Goal: Transaction & Acquisition: Book appointment/travel/reservation

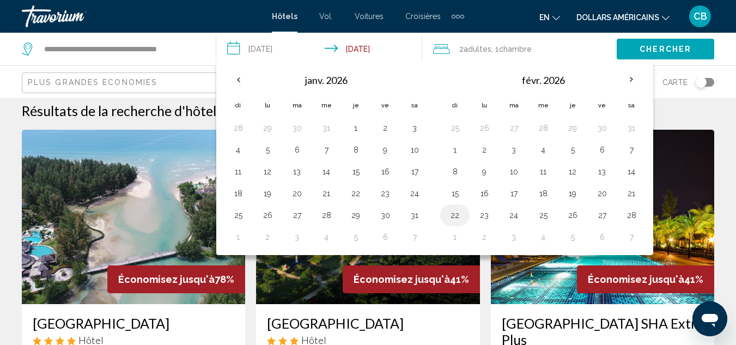
click at [457, 212] on button "22" at bounding box center [454, 215] width 17 height 15
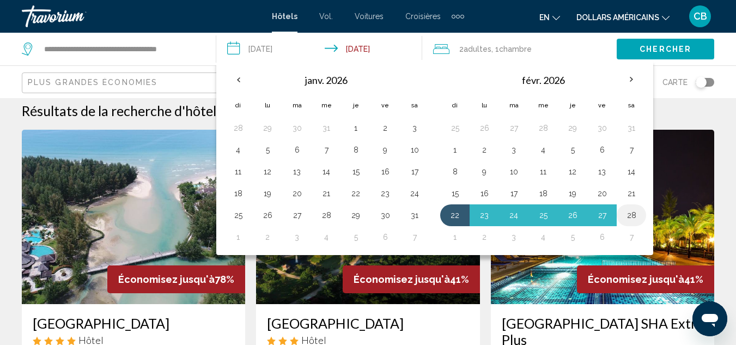
click at [634, 216] on button "28" at bounding box center [631, 215] width 17 height 15
type input "**********"
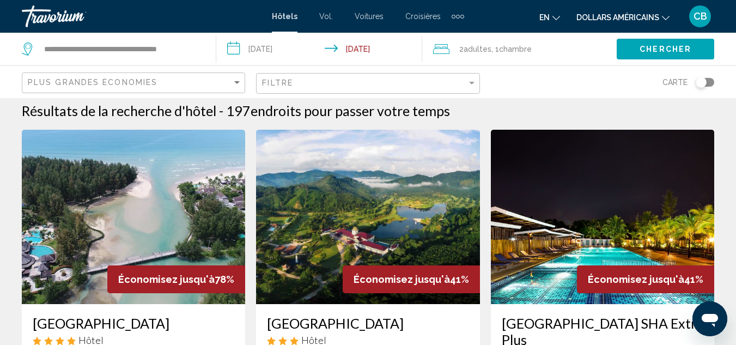
click at [511, 45] on span "Chambre" at bounding box center [515, 49] width 33 height 9
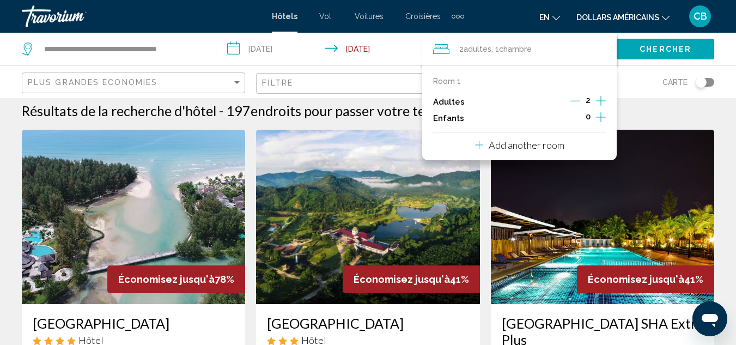
click at [579, 99] on icon "Decrement adults" at bounding box center [576, 101] width 10 height 10
click at [662, 55] on button "Chercher" at bounding box center [666, 49] width 98 height 20
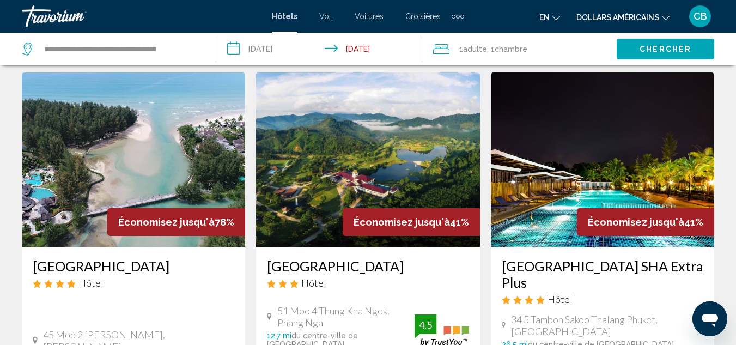
scroll to position [53, 0]
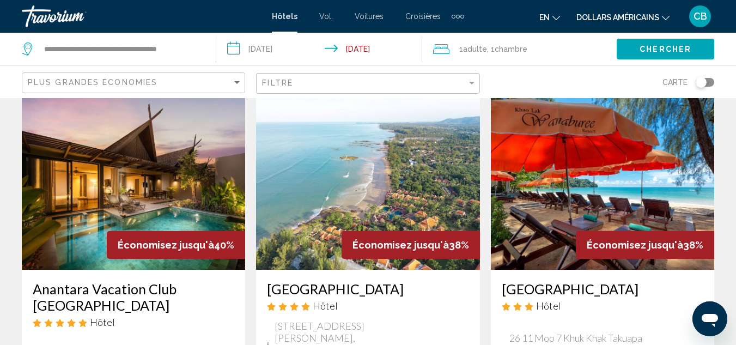
scroll to position [442, 0]
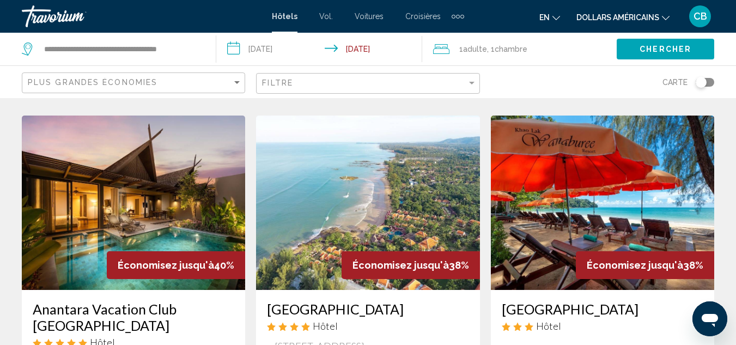
click at [118, 311] on h3 "Anantara Vacation Club [GEOGRAPHIC_DATA]" at bounding box center [134, 317] width 202 height 33
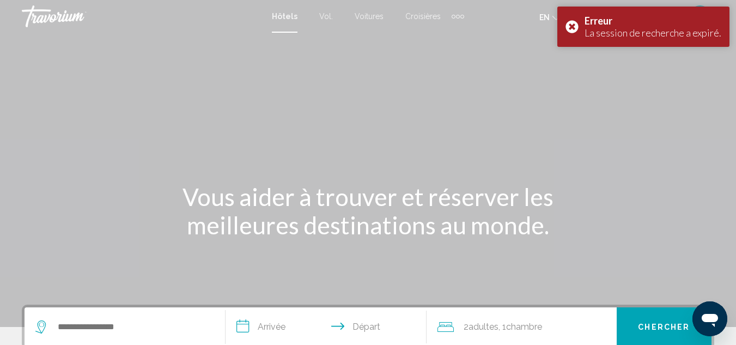
click at [284, 23] on div "Hôtels Vol. Voitures Croisières Activités Hôtels Vols Voitures Croisières Activ…" at bounding box center [368, 16] width 192 height 17
click at [165, 324] on input "Search widget" at bounding box center [133, 327] width 152 height 16
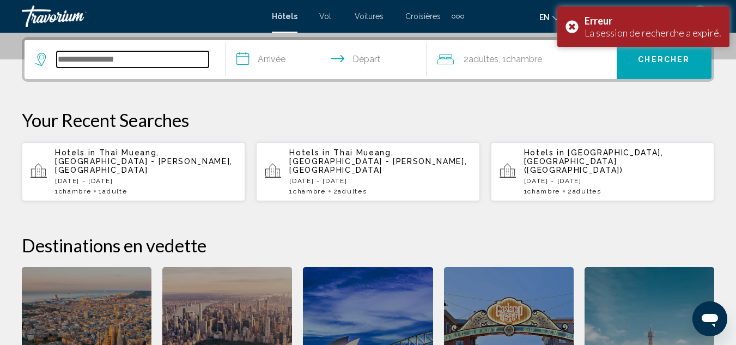
scroll to position [269, 0]
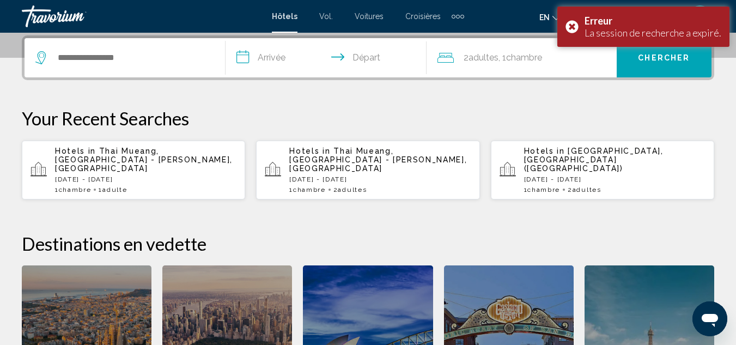
click at [167, 175] on p "[DATE] - [DATE]" at bounding box center [145, 179] width 181 height 8
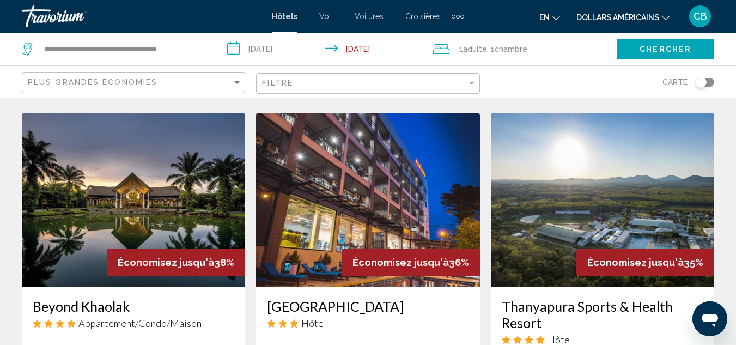
scroll to position [888, 0]
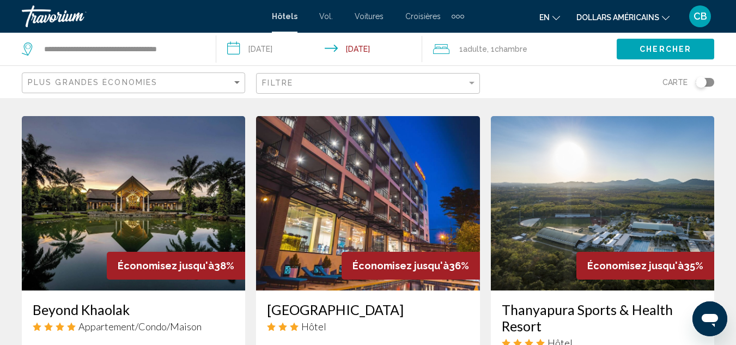
click at [70, 301] on h3 "Beyond Khaolak" at bounding box center [134, 309] width 202 height 16
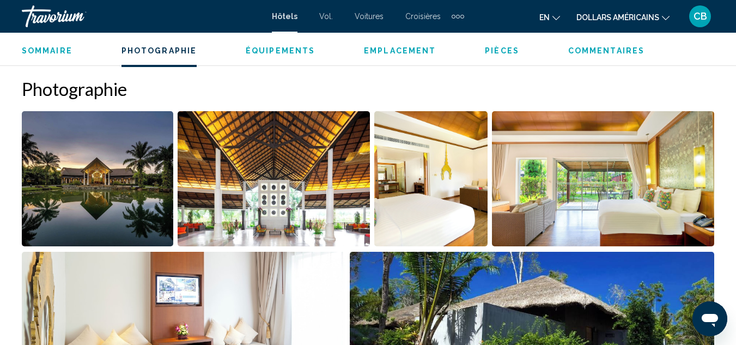
scroll to position [707, 0]
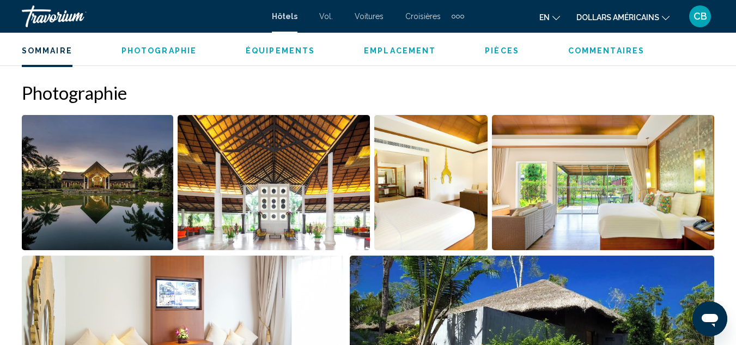
click at [153, 157] on img "Open full-screen image slider" at bounding box center [98, 182] width 152 height 135
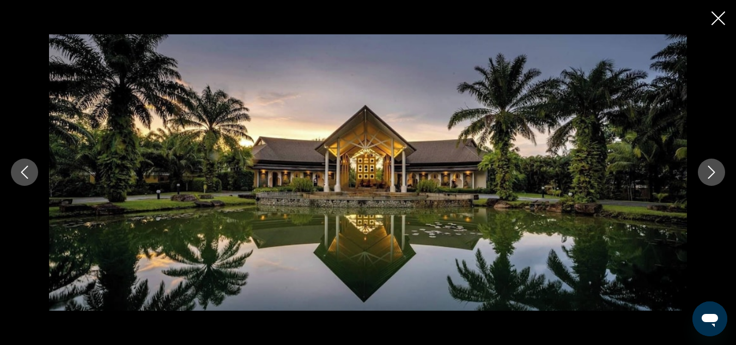
scroll to position [0, 1]
click at [715, 178] on icon "Next image" at bounding box center [711, 172] width 13 height 13
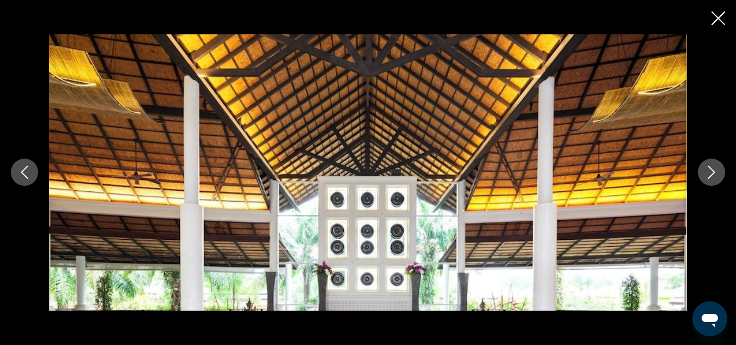
click at [715, 178] on icon "Next image" at bounding box center [711, 172] width 13 height 13
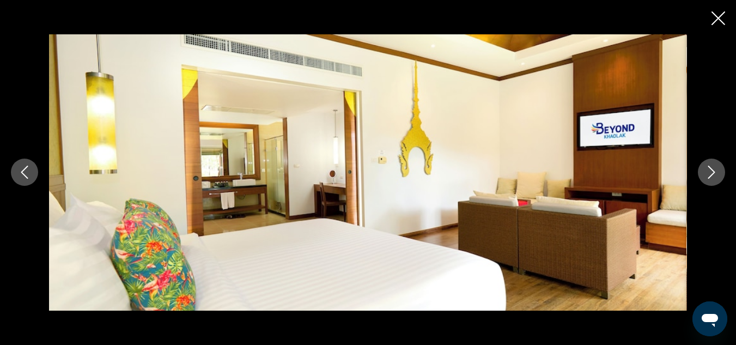
click at [715, 178] on icon "Next image" at bounding box center [711, 172] width 13 height 13
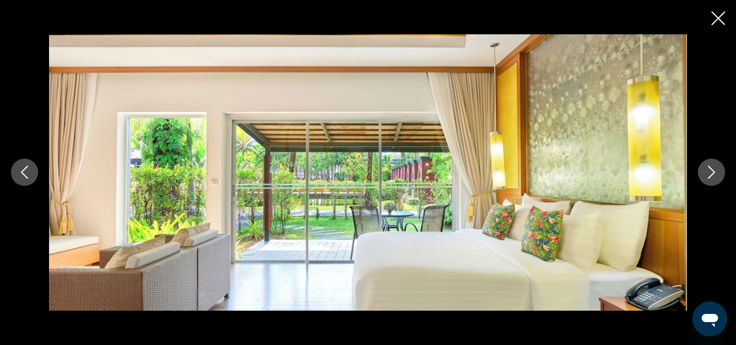
click at [715, 178] on icon "Next image" at bounding box center [711, 172] width 13 height 13
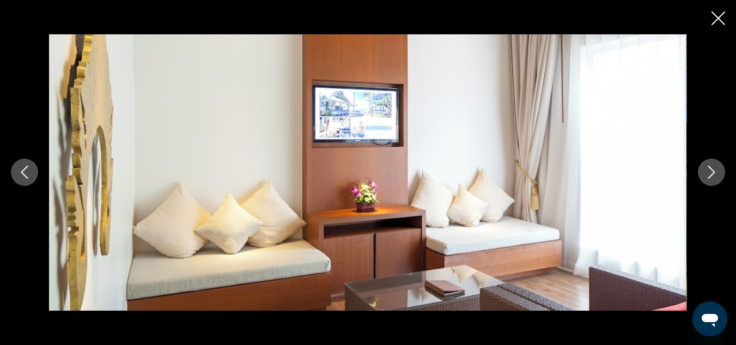
click at [715, 178] on icon "Next image" at bounding box center [711, 172] width 13 height 13
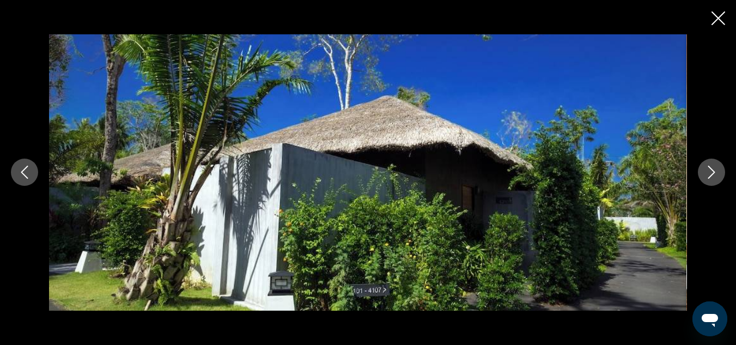
click at [715, 178] on icon "Next image" at bounding box center [711, 172] width 13 height 13
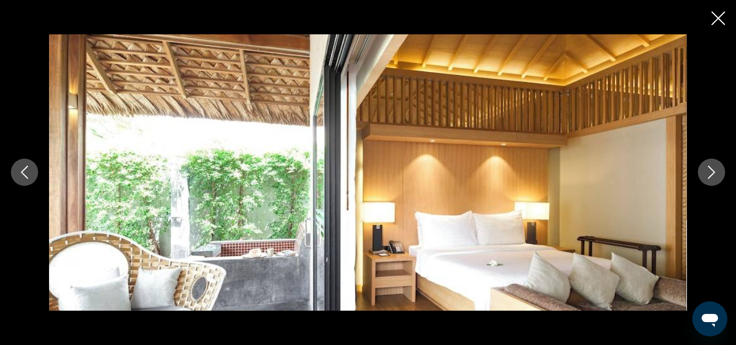
click at [715, 178] on icon "Next image" at bounding box center [711, 172] width 13 height 13
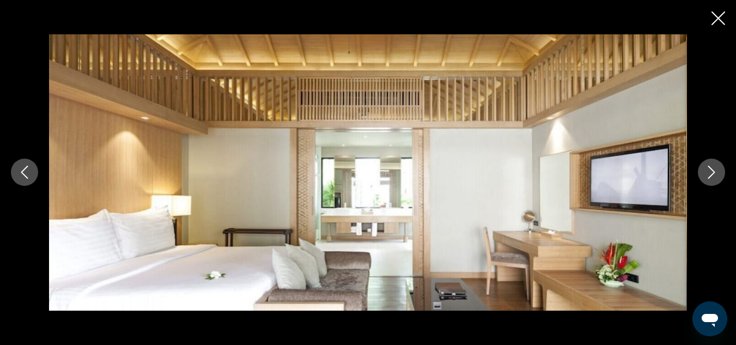
click at [715, 178] on icon "Next image" at bounding box center [711, 172] width 13 height 13
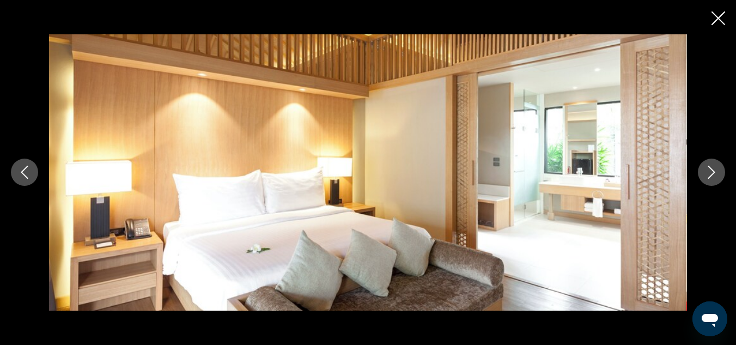
click at [715, 178] on icon "Next image" at bounding box center [711, 172] width 13 height 13
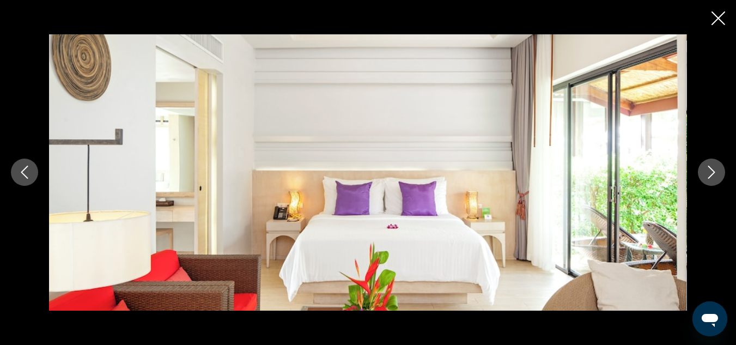
click at [715, 178] on icon "Next image" at bounding box center [711, 172] width 13 height 13
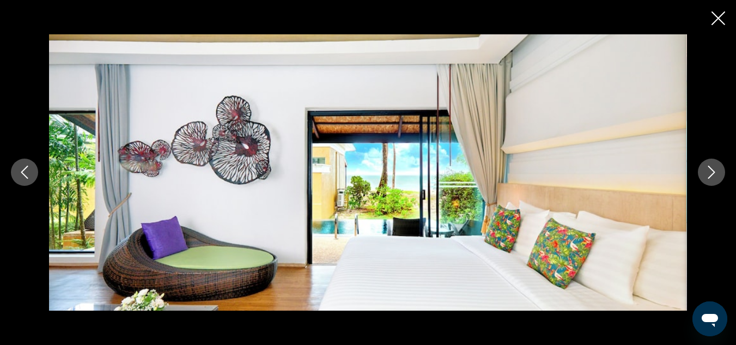
click at [715, 178] on icon "Next image" at bounding box center [711, 172] width 13 height 13
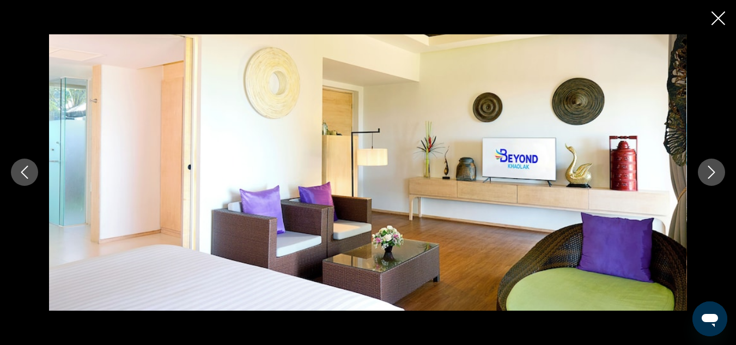
click at [715, 178] on icon "Next image" at bounding box center [711, 172] width 13 height 13
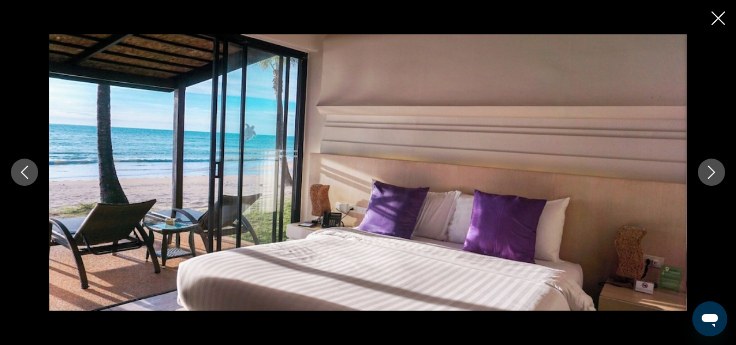
click at [715, 178] on icon "Next image" at bounding box center [711, 172] width 13 height 13
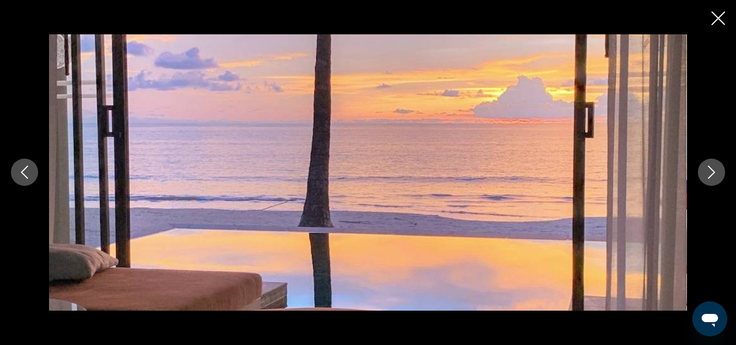
click at [30, 174] on icon "Previous image" at bounding box center [24, 172] width 13 height 13
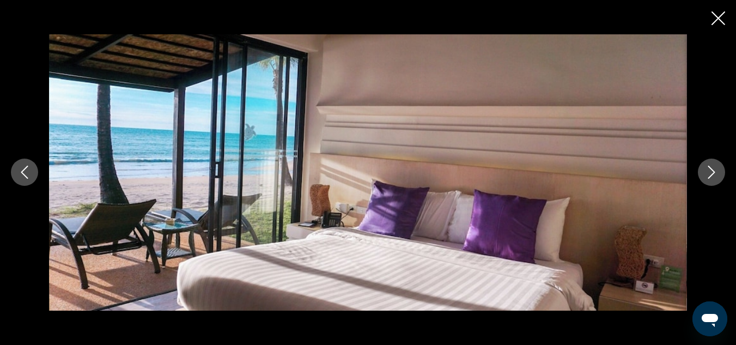
click at [710, 23] on div "Contenu principal" at bounding box center [368, 172] width 736 height 345
click at [715, 16] on icon "Close slideshow" at bounding box center [719, 18] width 14 height 14
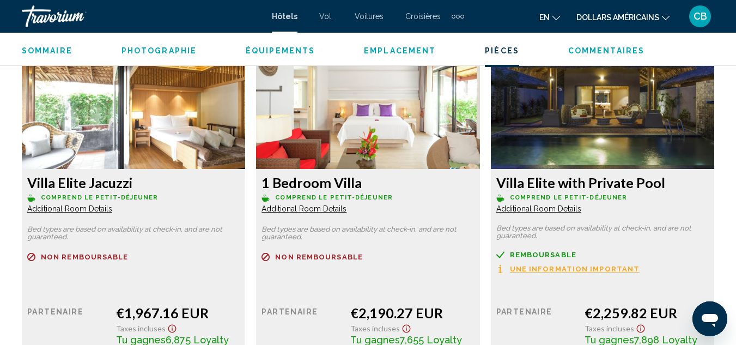
scroll to position [2073, 0]
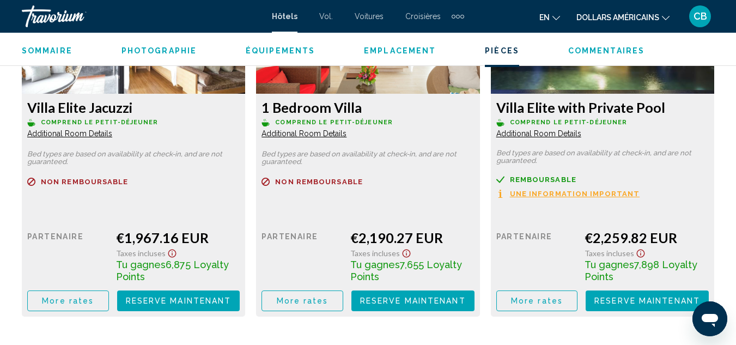
scroll to position [2154, 0]
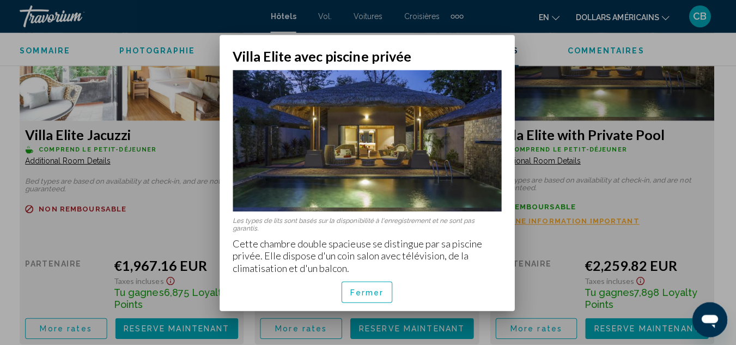
scroll to position [0, 0]
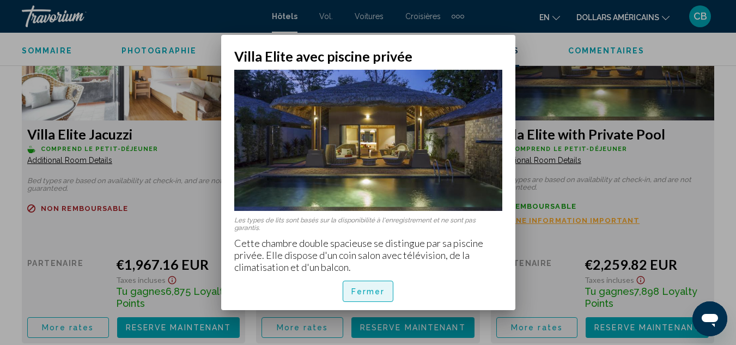
click at [356, 294] on font "Fermer" at bounding box center [369, 292] width 34 height 9
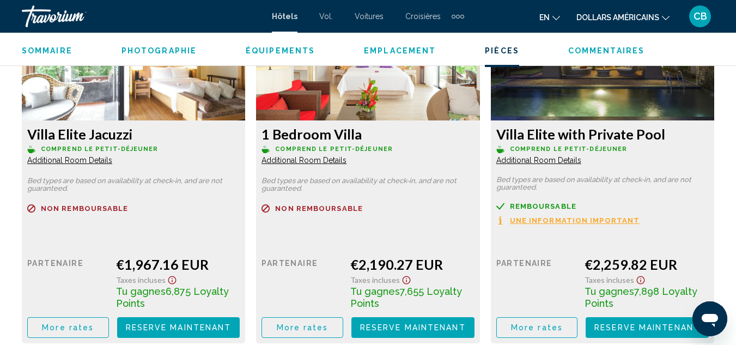
click at [601, 45] on ul "Sommaire Photographie Équipements Emplacement Pièces Commentaires Voir les disp…" at bounding box center [368, 50] width 693 height 12
click at [601, 50] on span "Commentaires" at bounding box center [606, 50] width 76 height 9
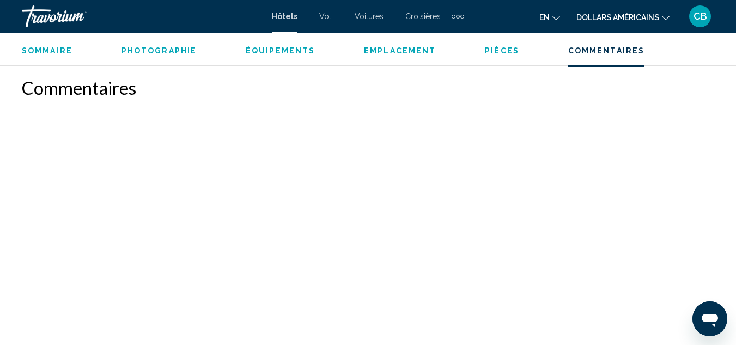
scroll to position [2152, 0]
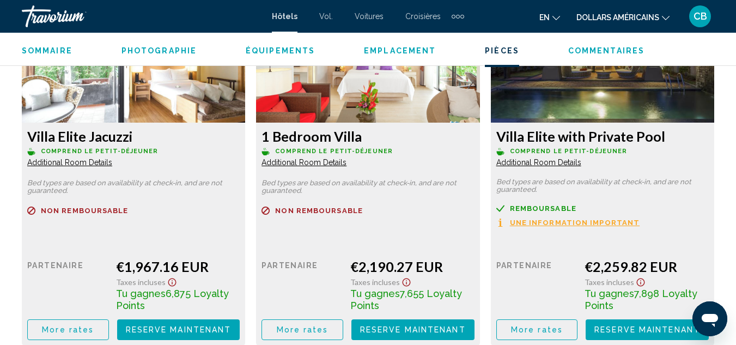
click at [608, 51] on span "Commentaires" at bounding box center [606, 50] width 76 height 9
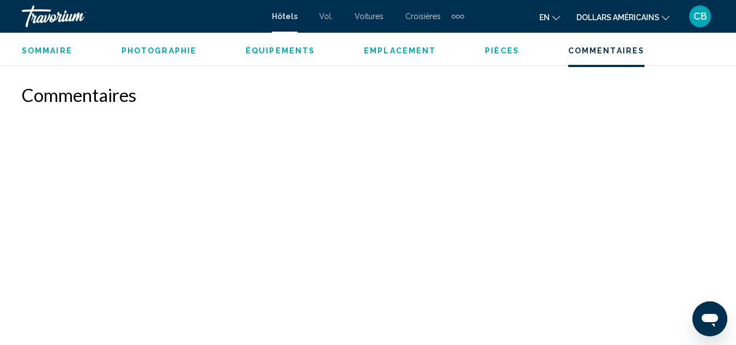
scroll to position [2453, 0]
click at [611, 52] on span "Commentaires" at bounding box center [606, 50] width 76 height 9
click at [287, 15] on font "Hôtels" at bounding box center [285, 16] width 26 height 9
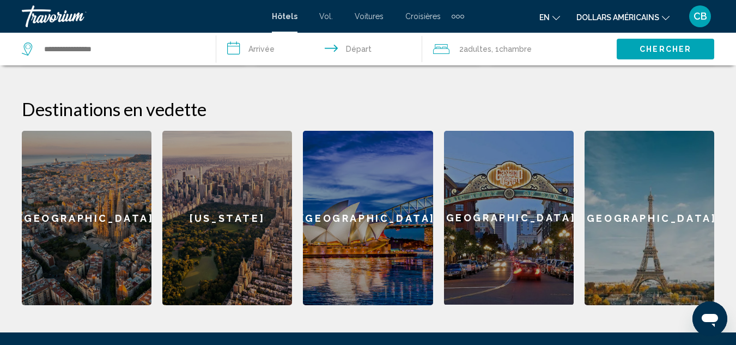
scroll to position [402, 0]
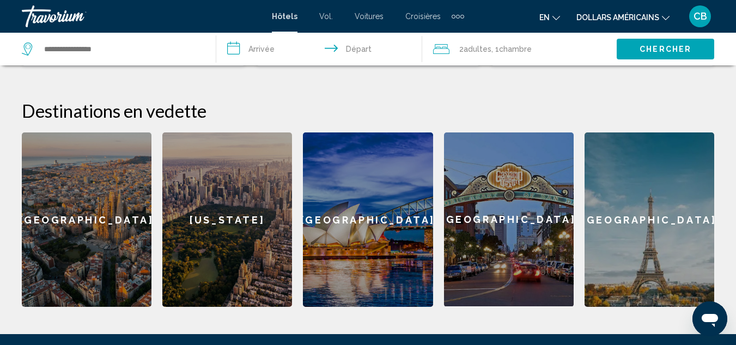
click at [244, 191] on div "[US_STATE]" at bounding box center [227, 219] width 130 height 174
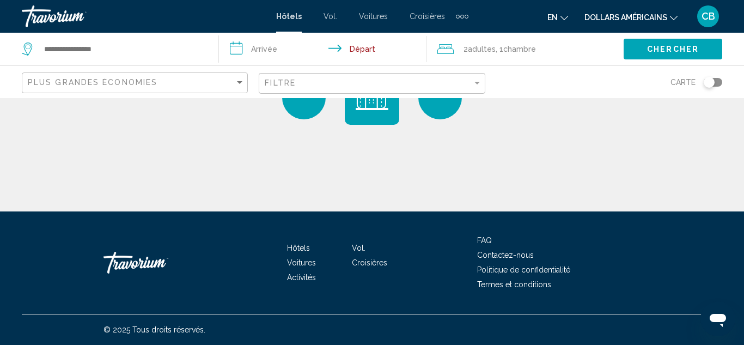
type input "**********"
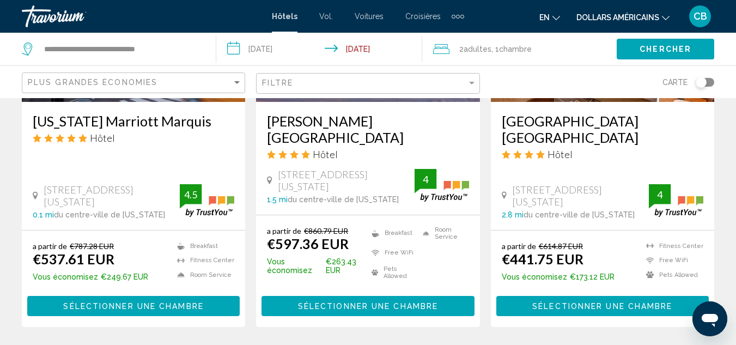
scroll to position [1056, 0]
